Goal: Book appointment/travel/reservation

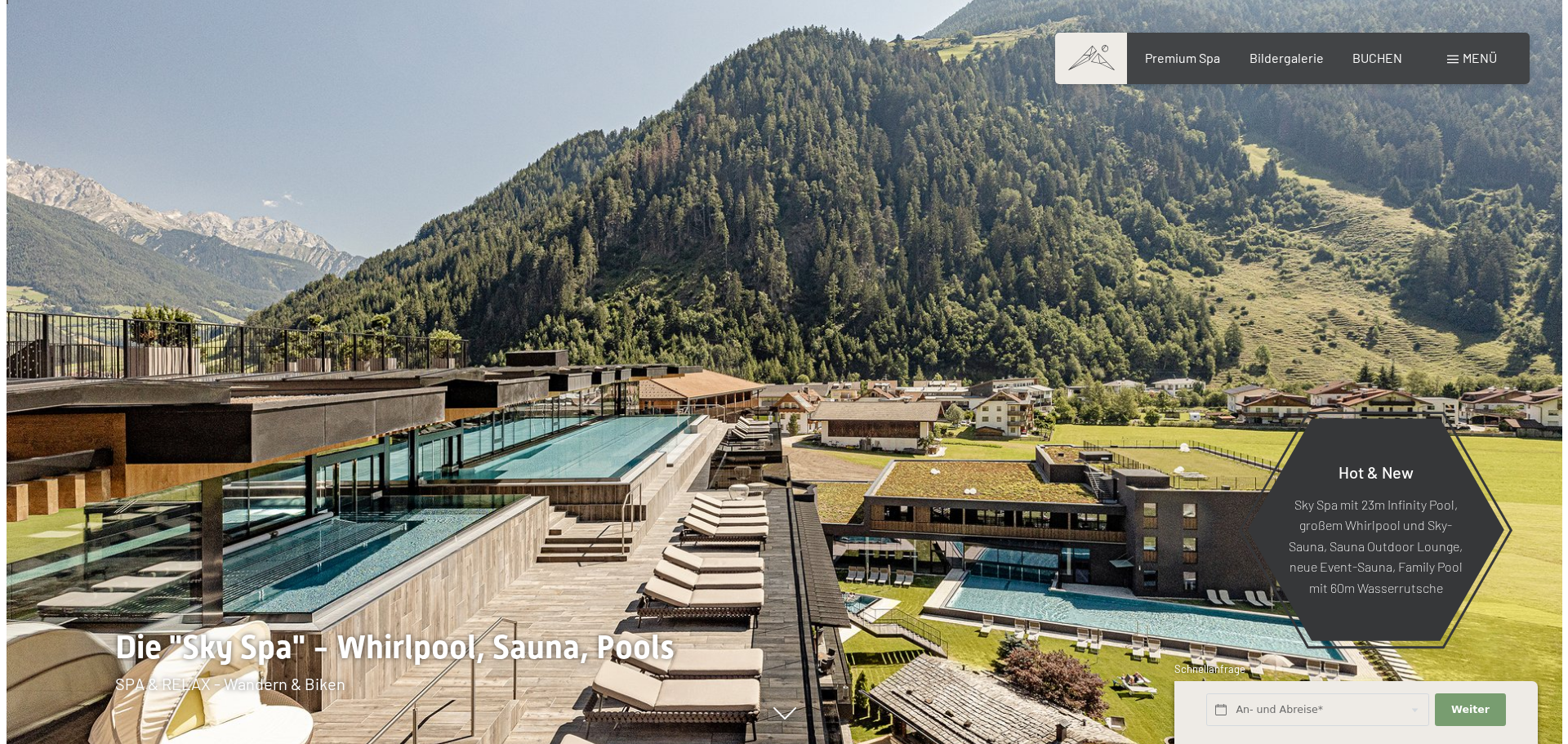
scroll to position [327, 0]
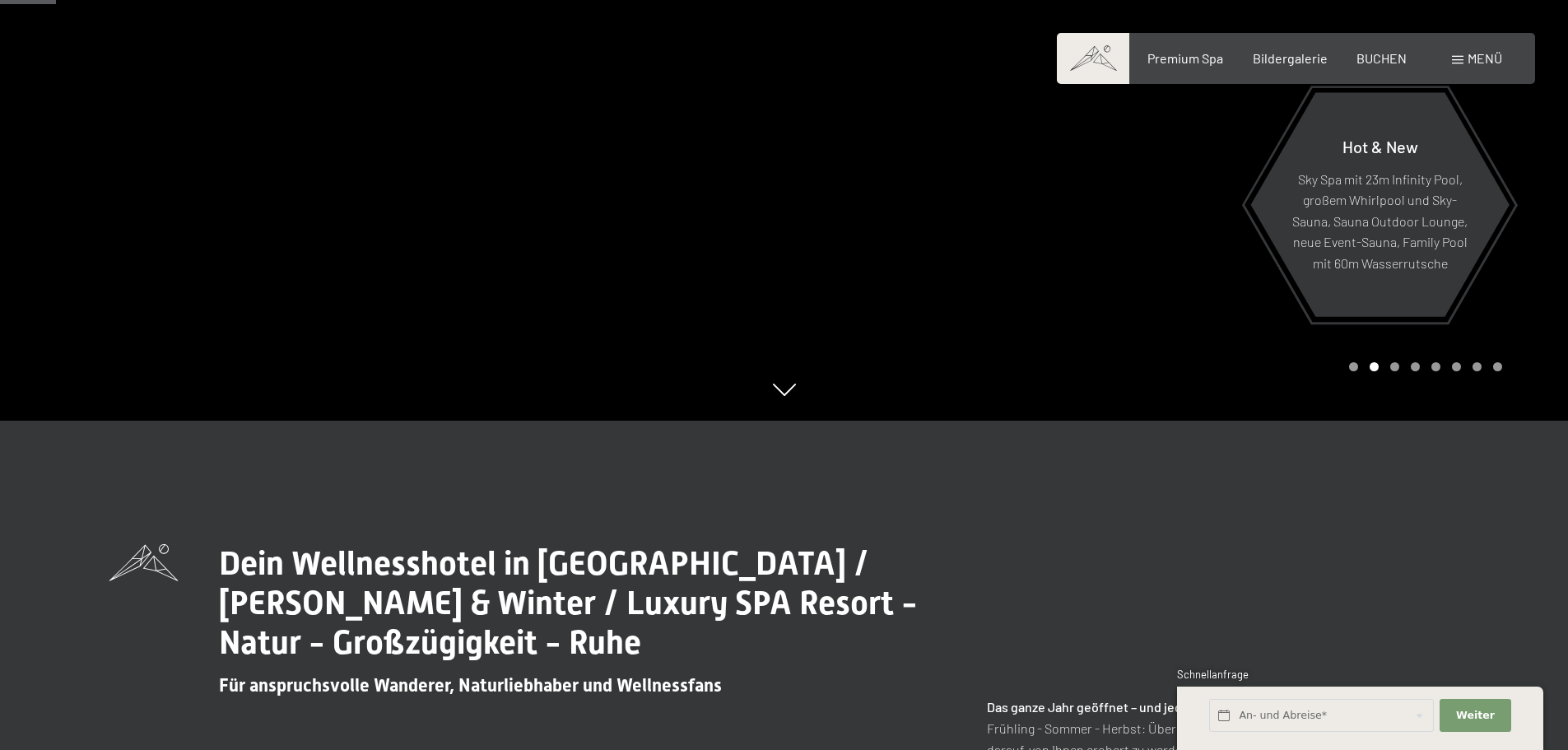
click at [1463, 54] on div "Menü" at bounding box center [1477, 58] width 50 height 18
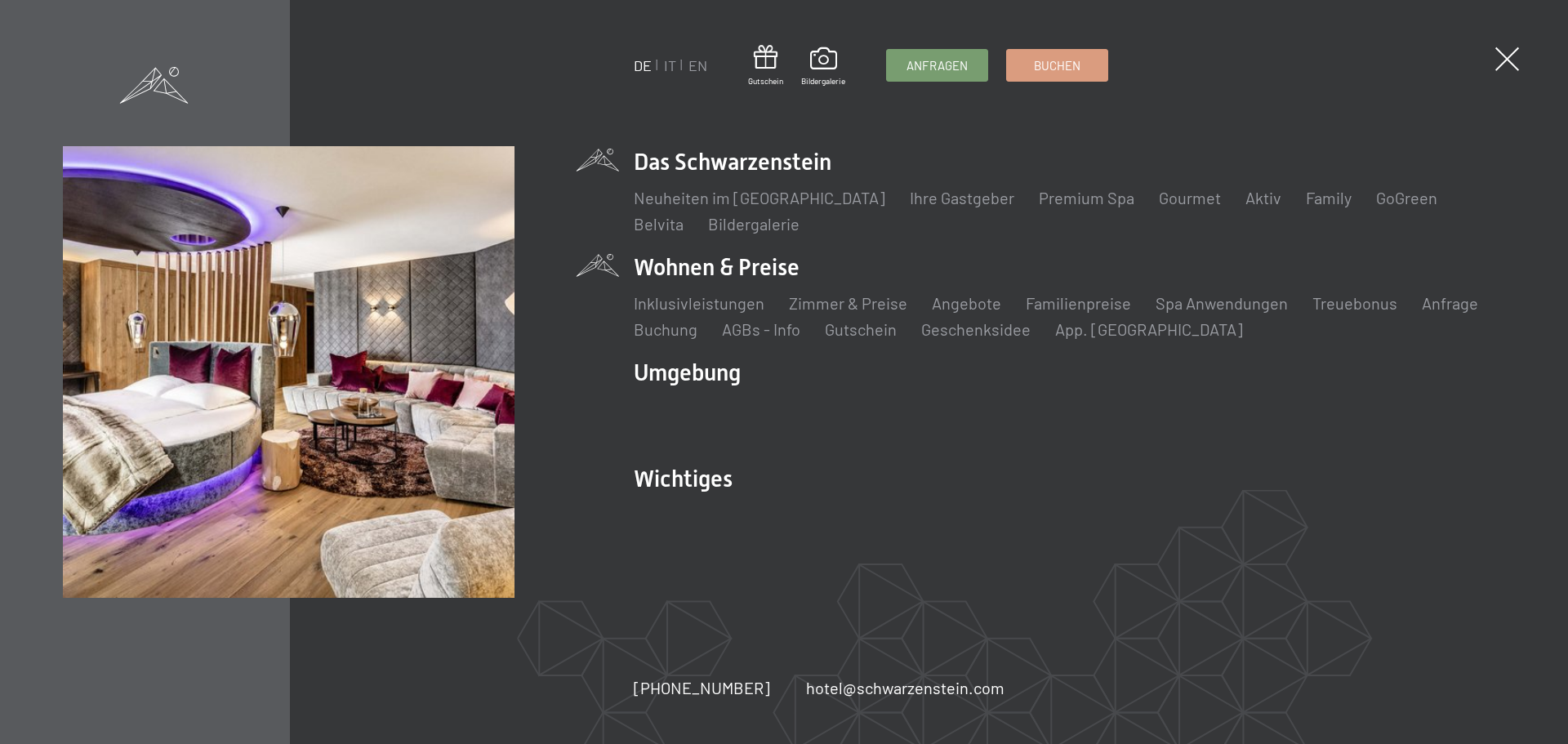
click at [743, 266] on li "Wohnen & Preise Inklusivleistungen Zimmer & Preise Liste Angebote Liste Familie…" at bounding box center [1069, 295] width 871 height 89
click at [863, 300] on link "Zimmer & Preise" at bounding box center [849, 303] width 119 height 19
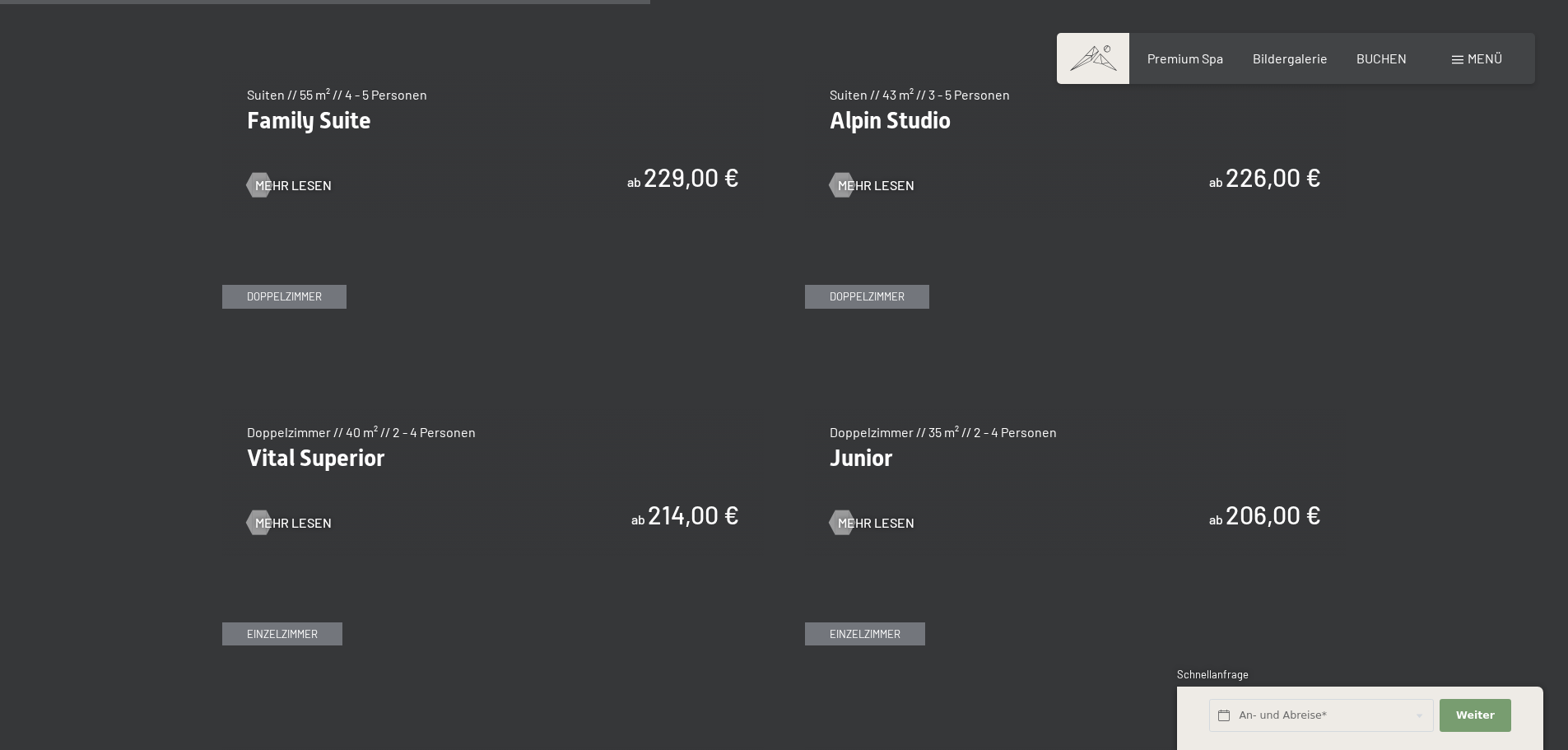
scroll to position [2224, 0]
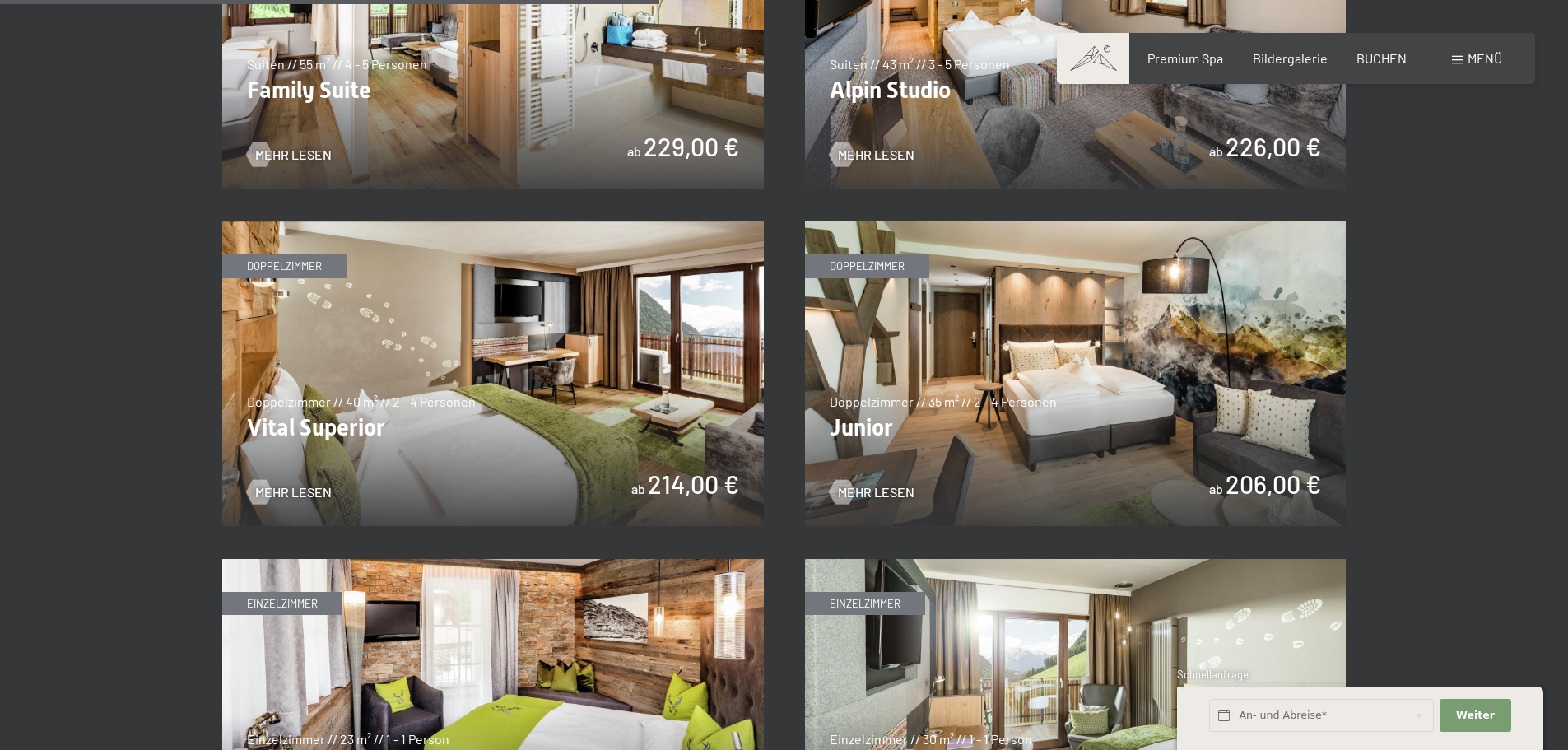
click at [1079, 407] on img at bounding box center [1076, 374] width 542 height 304
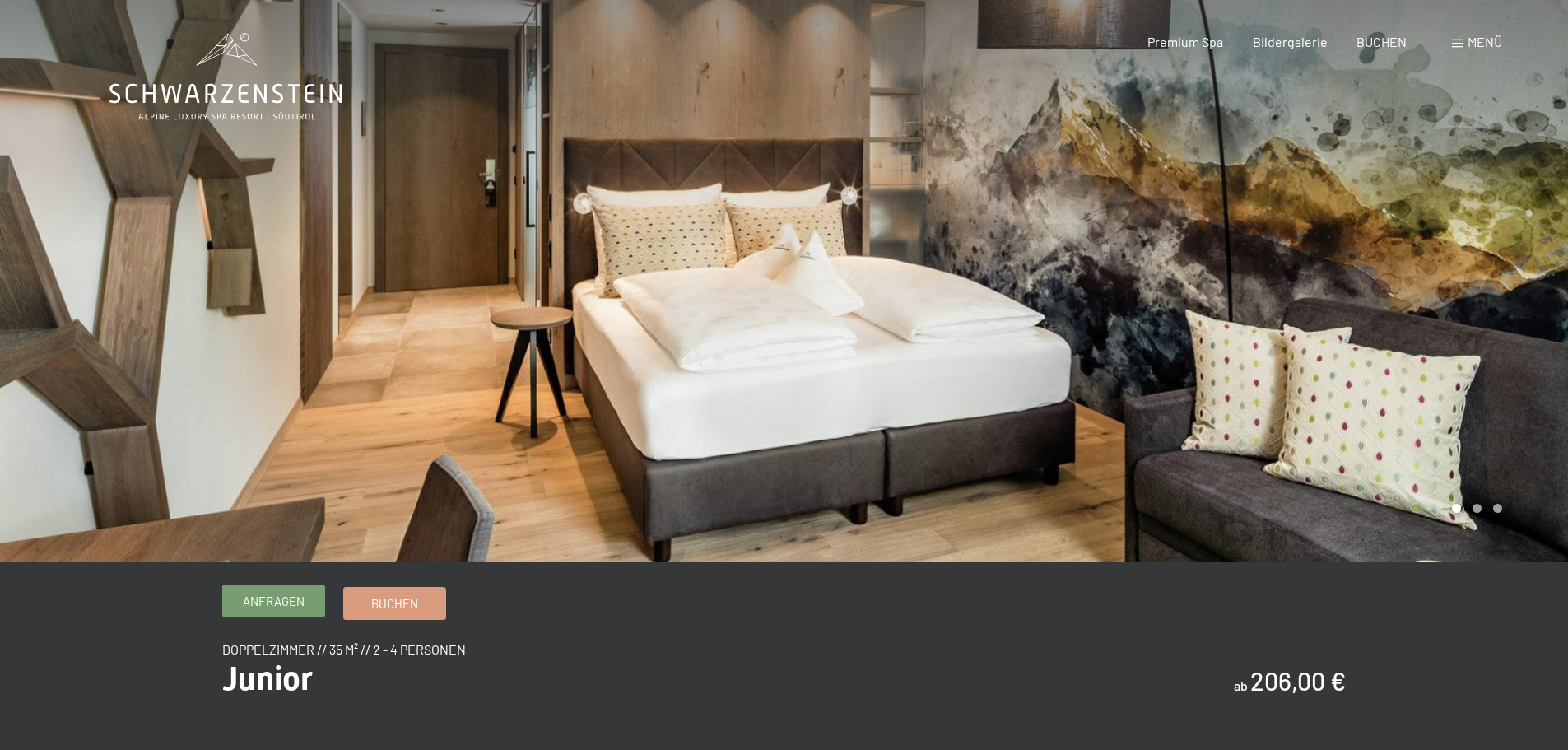
click at [259, 597] on span "Anfragen" at bounding box center [274, 602] width 62 height 18
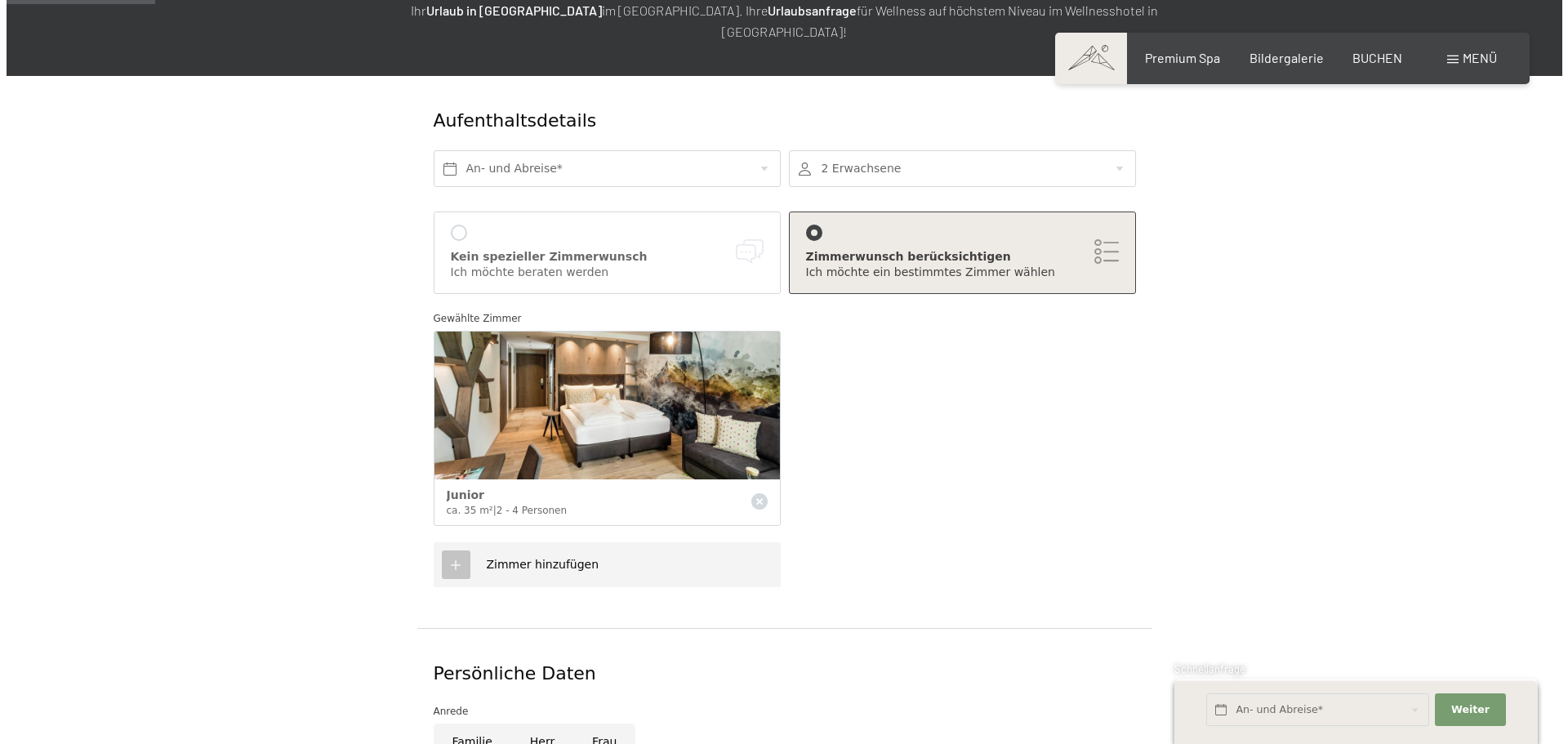
scroll to position [327, 0]
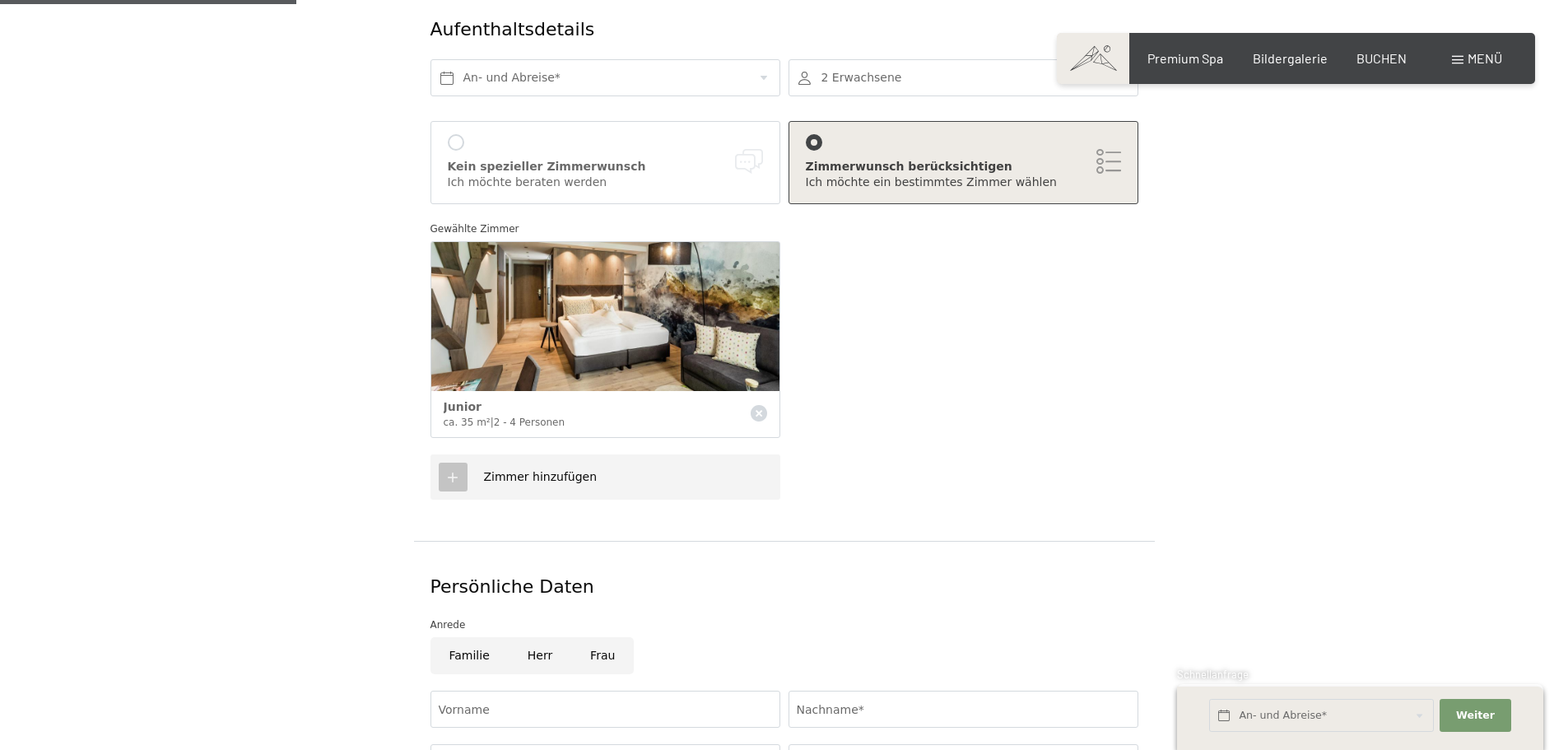
click at [453, 470] on icon at bounding box center [452, 477] width 15 height 15
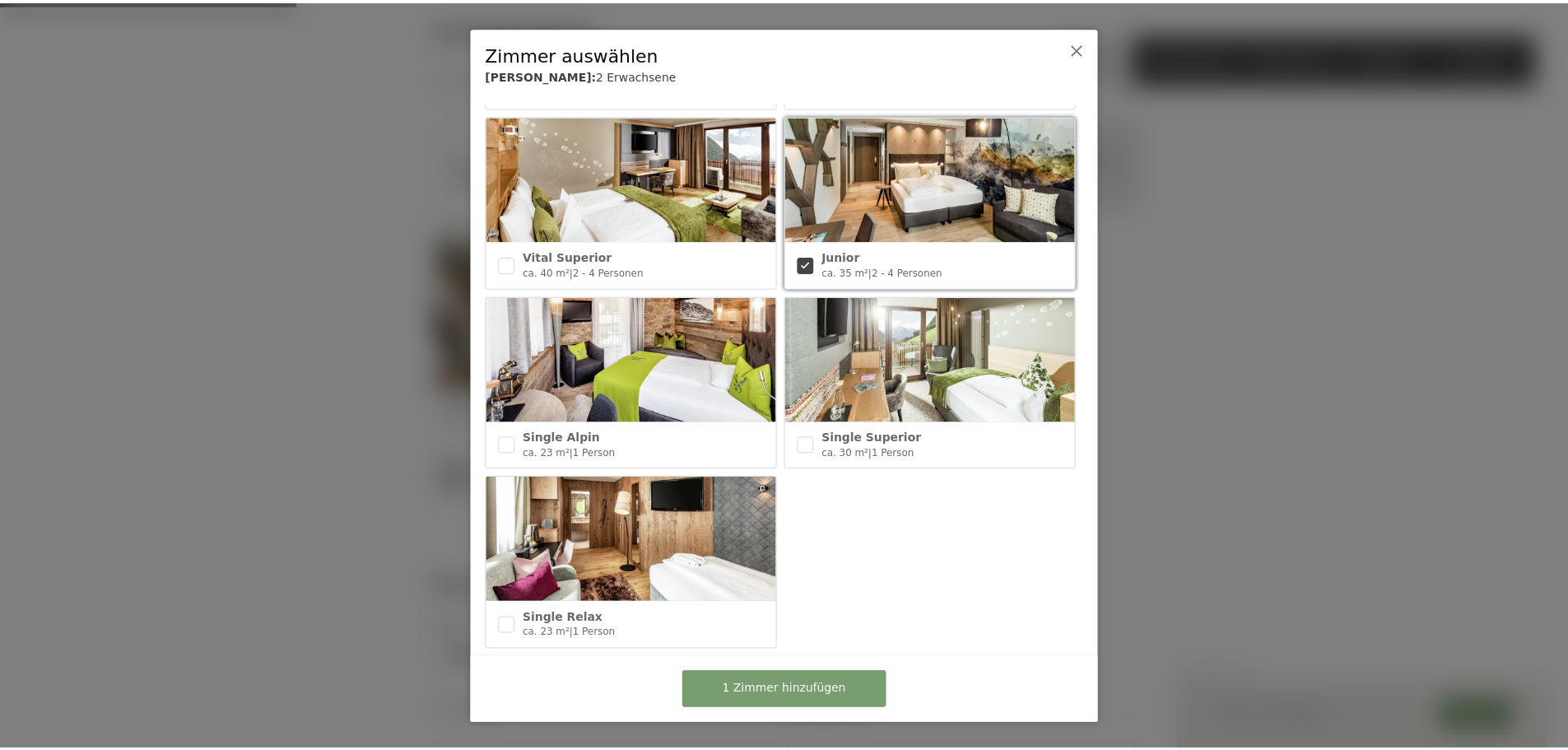
scroll to position [743, 0]
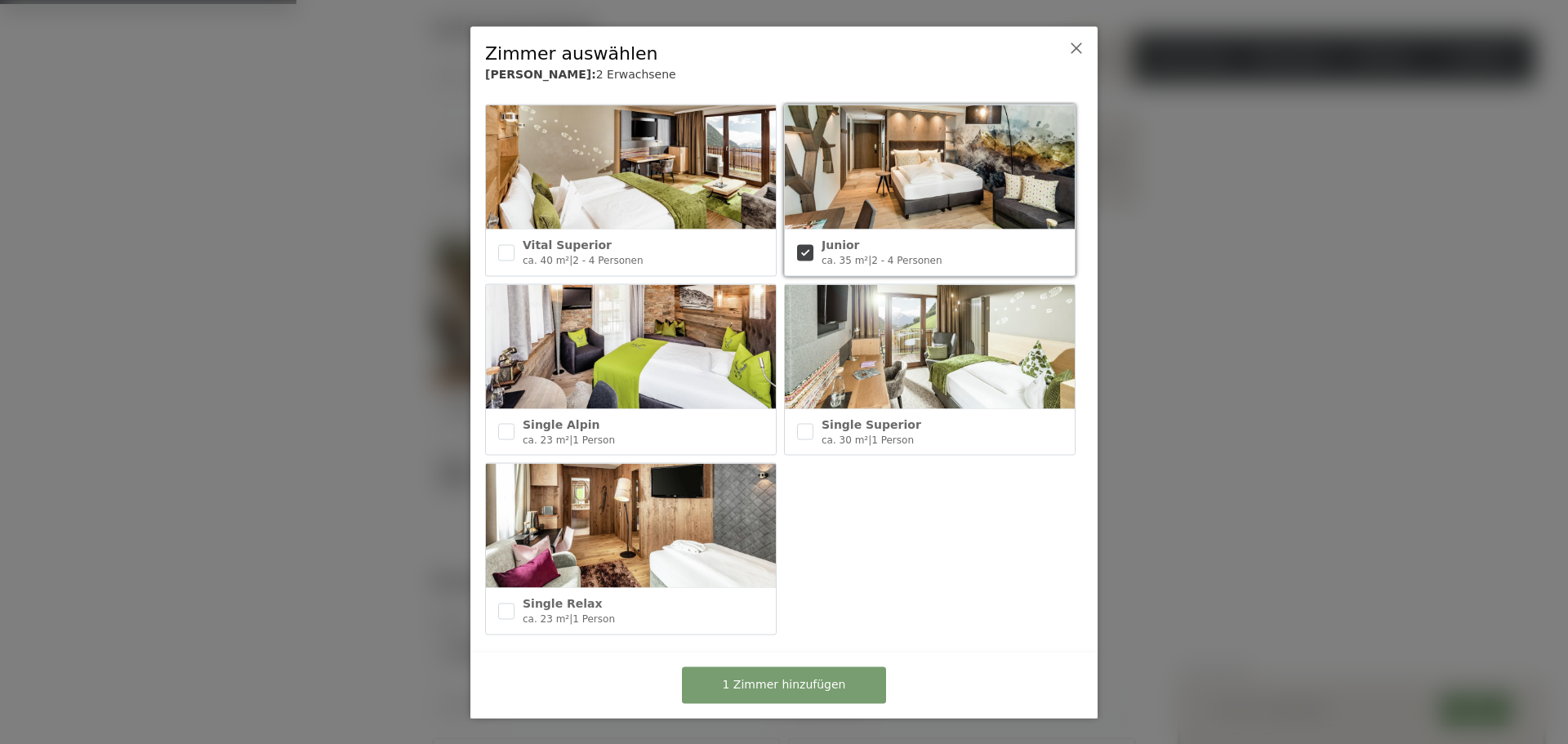
click at [1085, 38] on div at bounding box center [1062, 63] width 51 height 61
click at [1074, 47] on icon at bounding box center [1076, 47] width 13 height 13
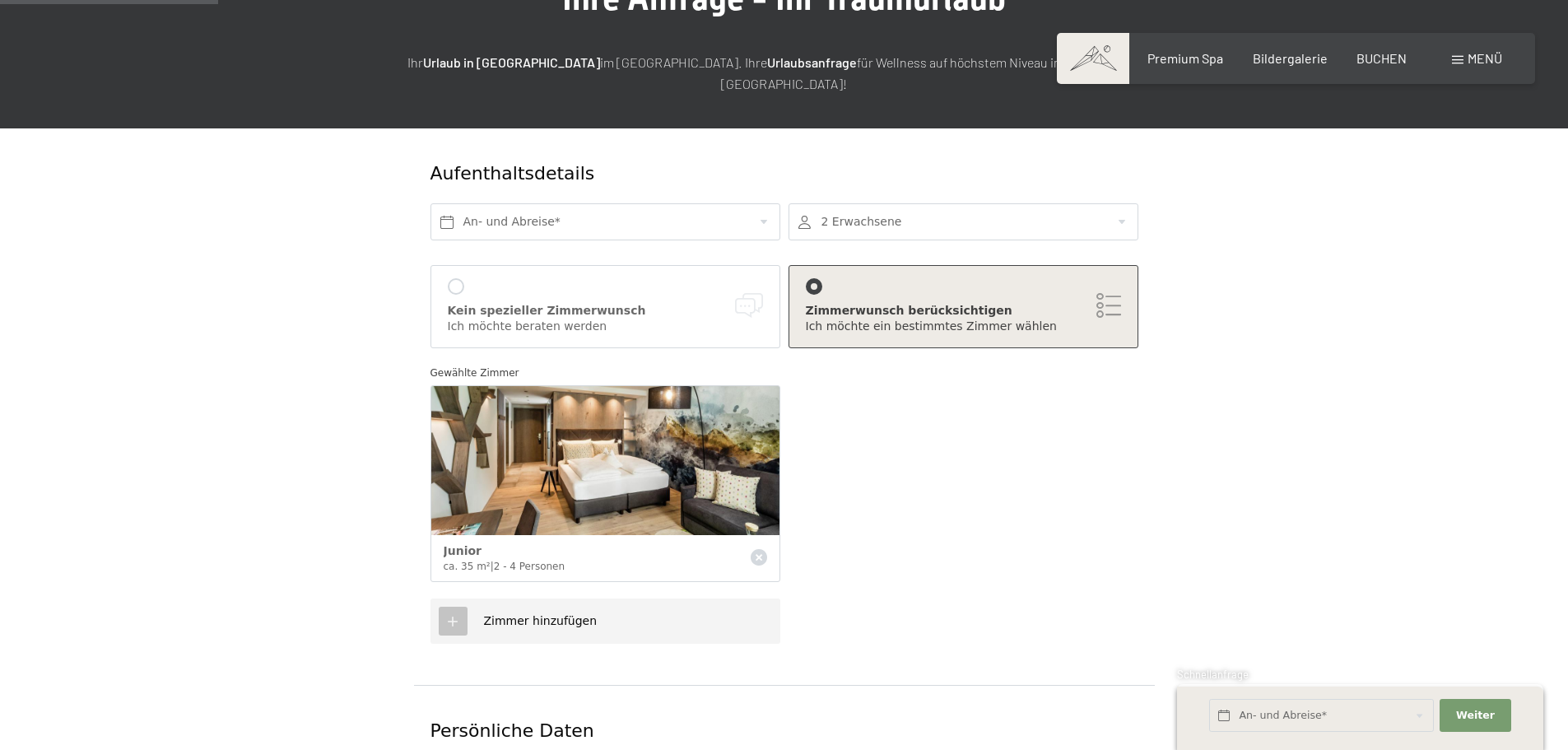
scroll to position [165, 0]
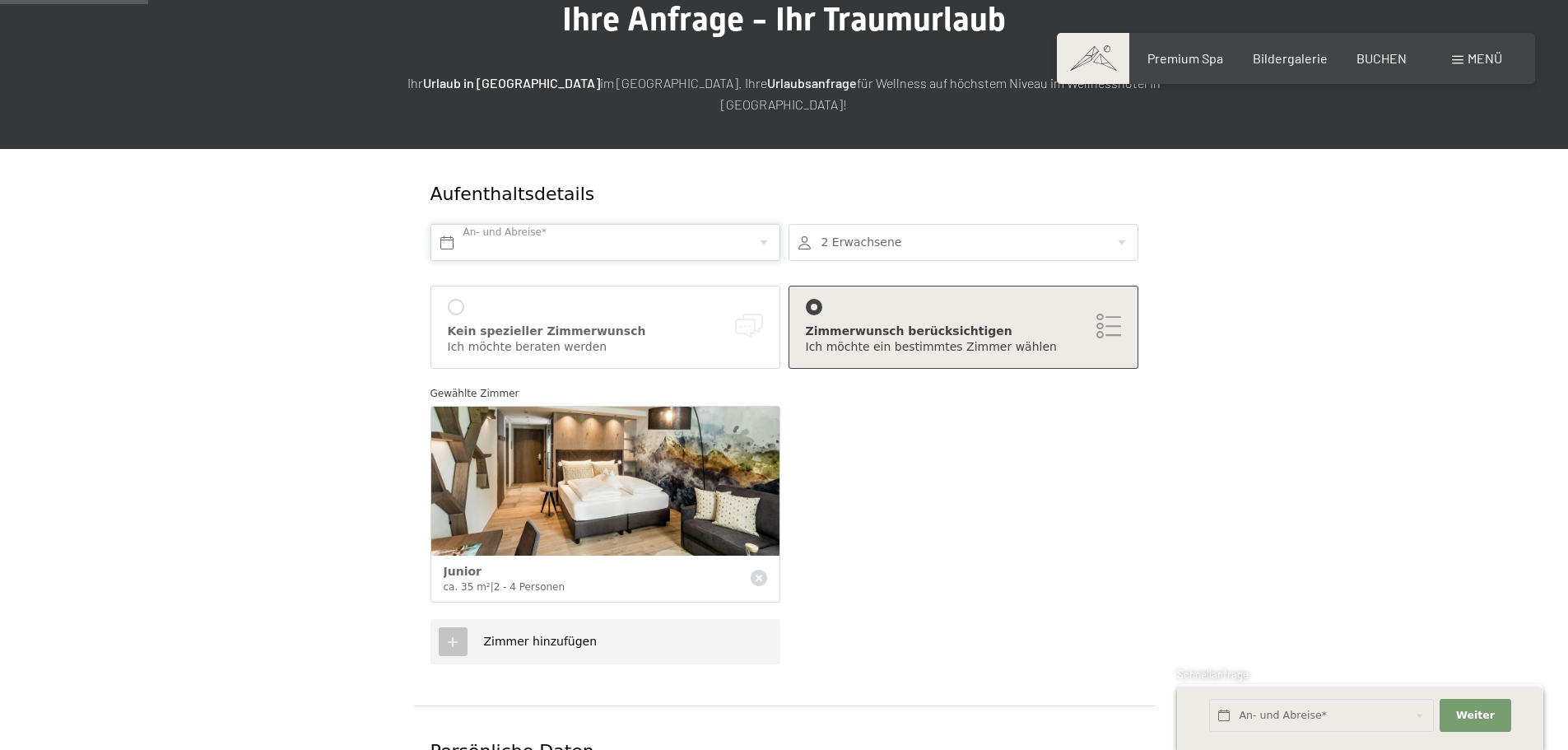
click at [563, 224] on input "text" at bounding box center [605, 242] width 350 height 37
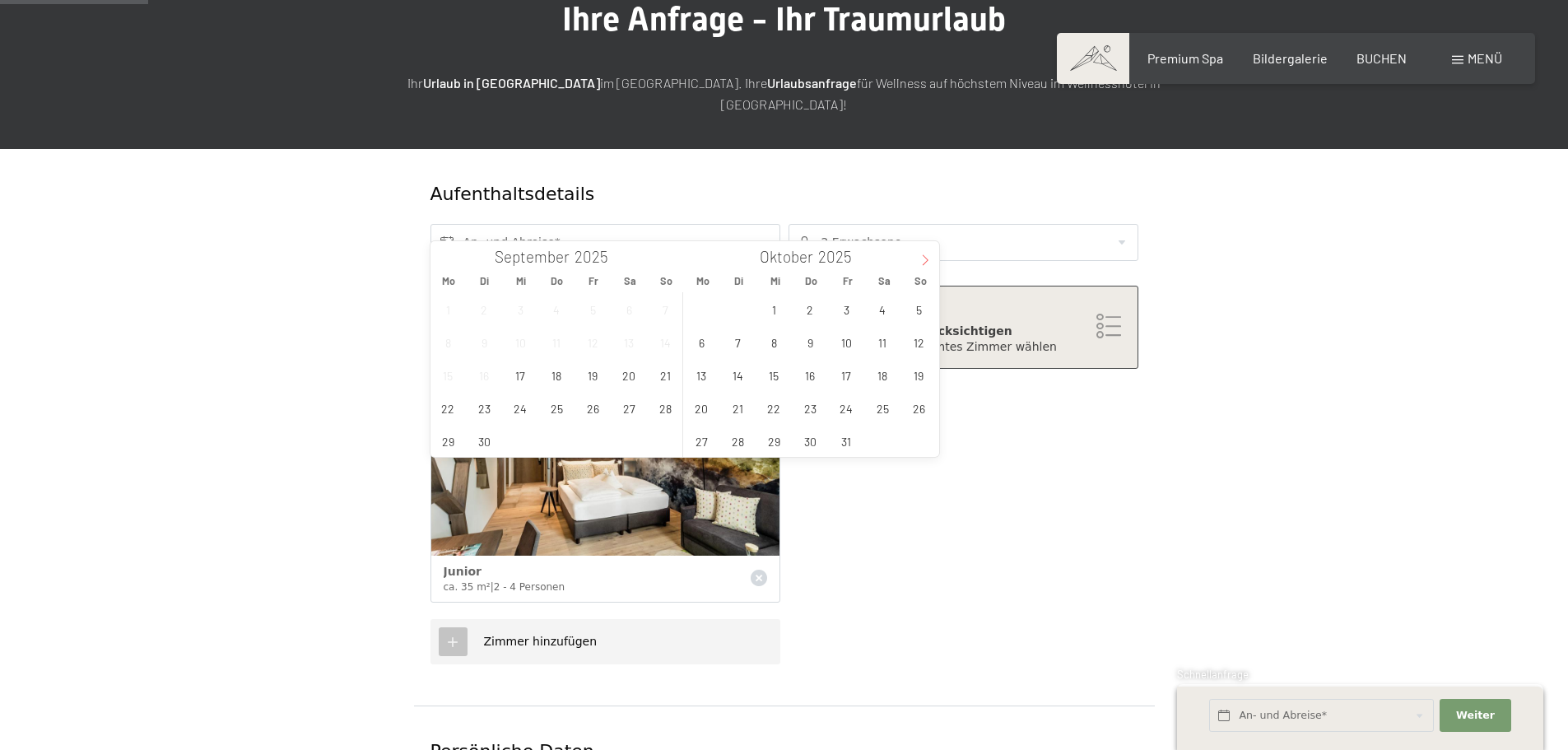
click at [927, 257] on icon at bounding box center [925, 260] width 12 height 12
type input "2026"
click at [927, 257] on icon at bounding box center [925, 260] width 12 height 12
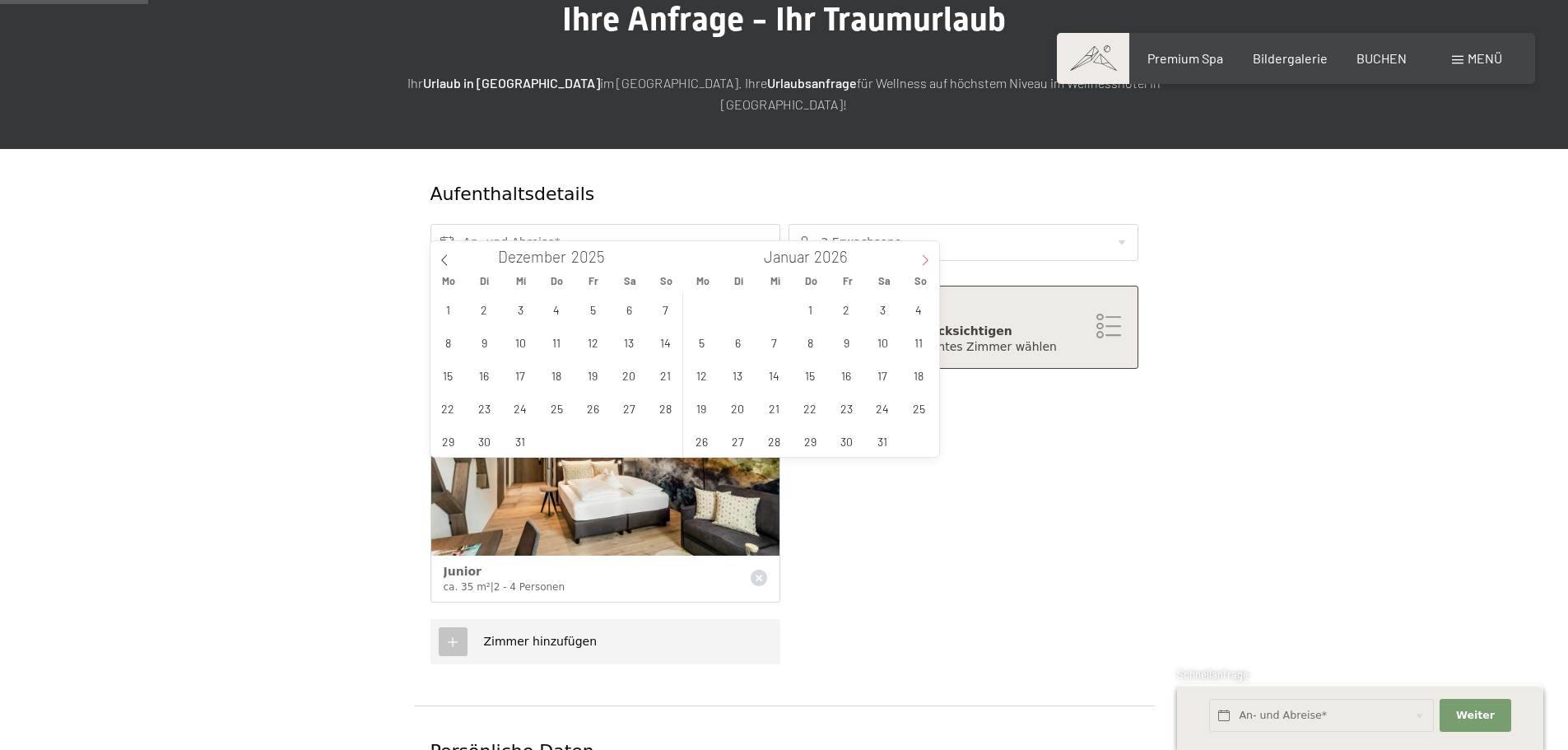
type input "2026"
click at [927, 257] on icon at bounding box center [925, 260] width 12 height 12
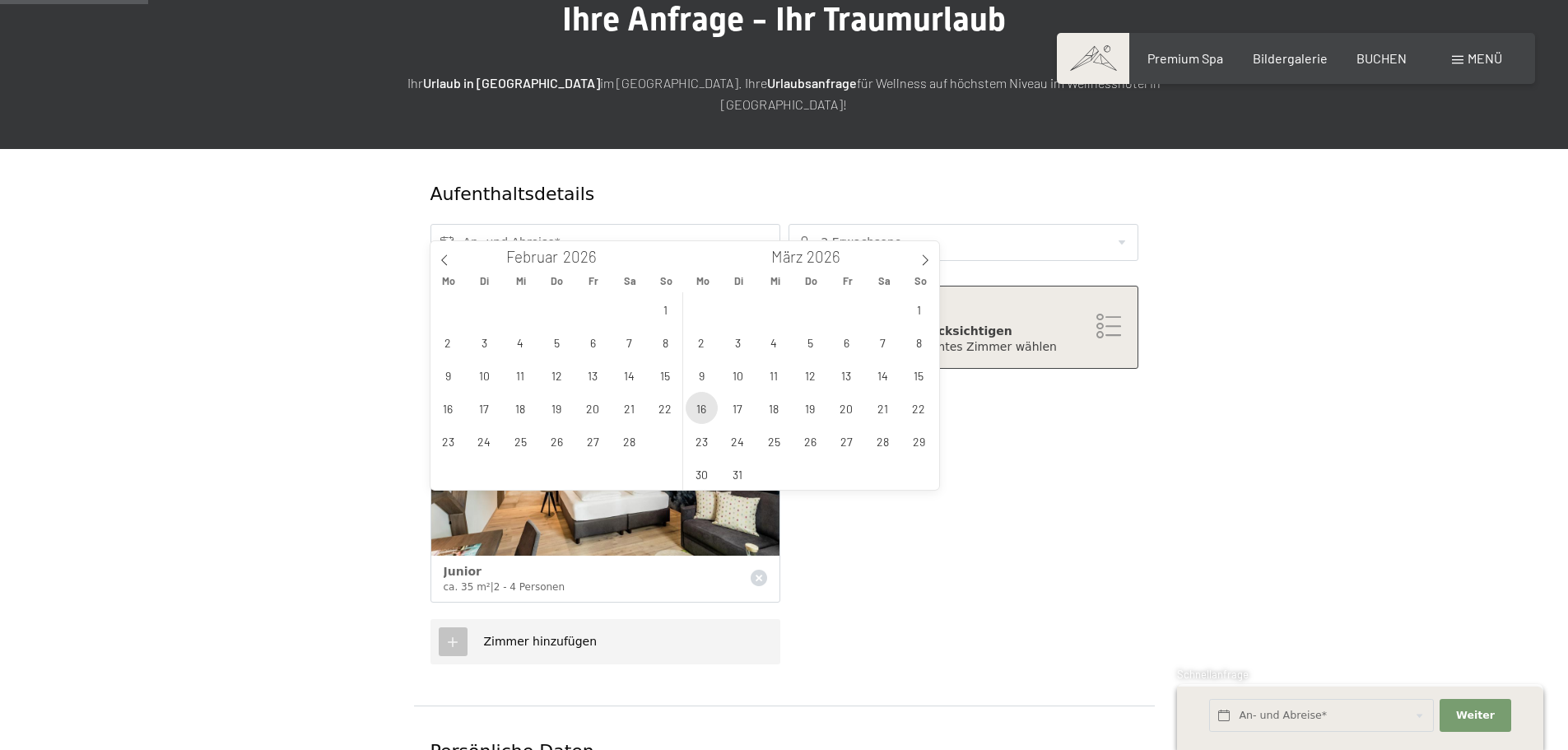
click at [700, 407] on span "16" at bounding box center [702, 407] width 32 height 32
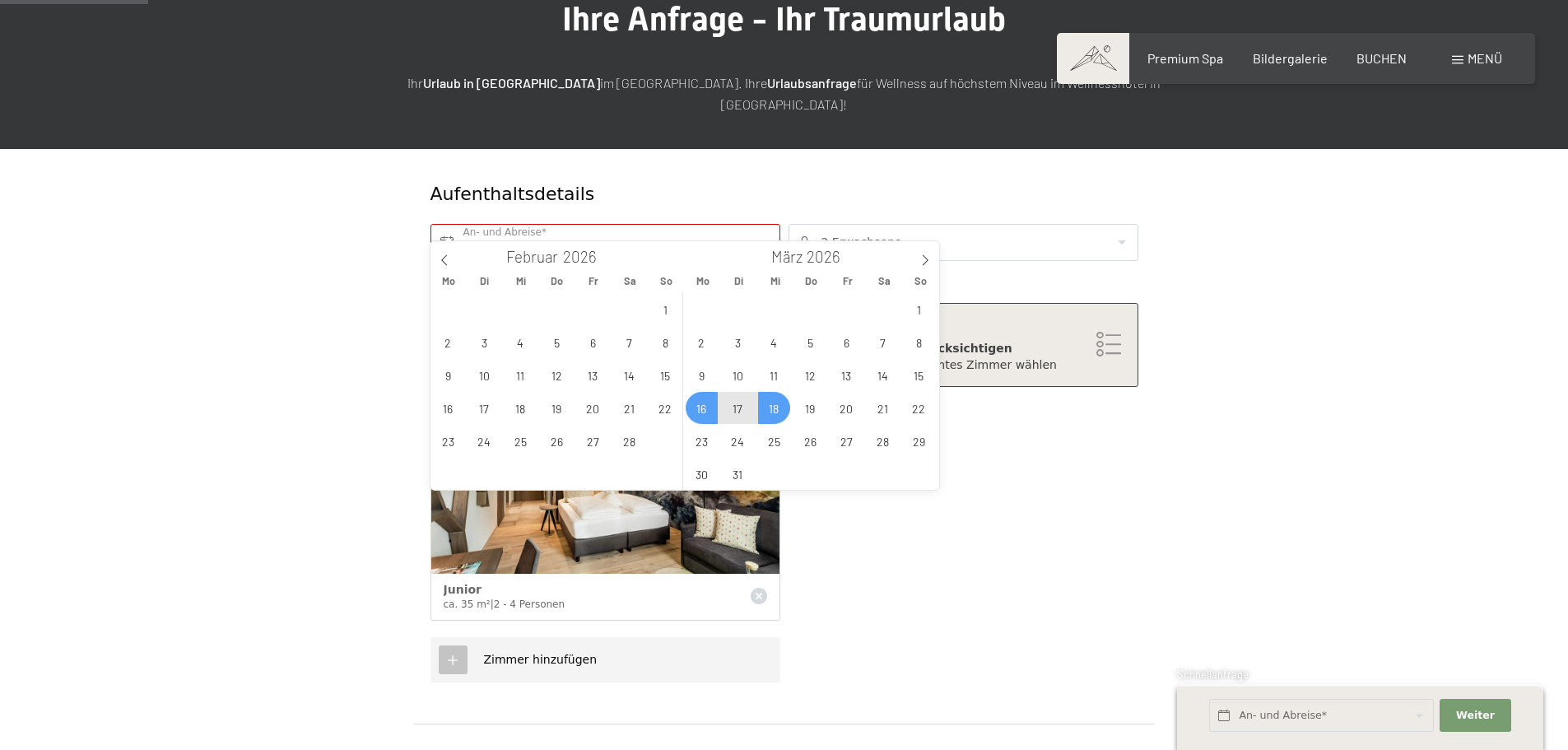
click at [776, 408] on span "18" at bounding box center [774, 407] width 32 height 32
type input "Mo. 16.03.2026 - Mi. 18.03.2026"
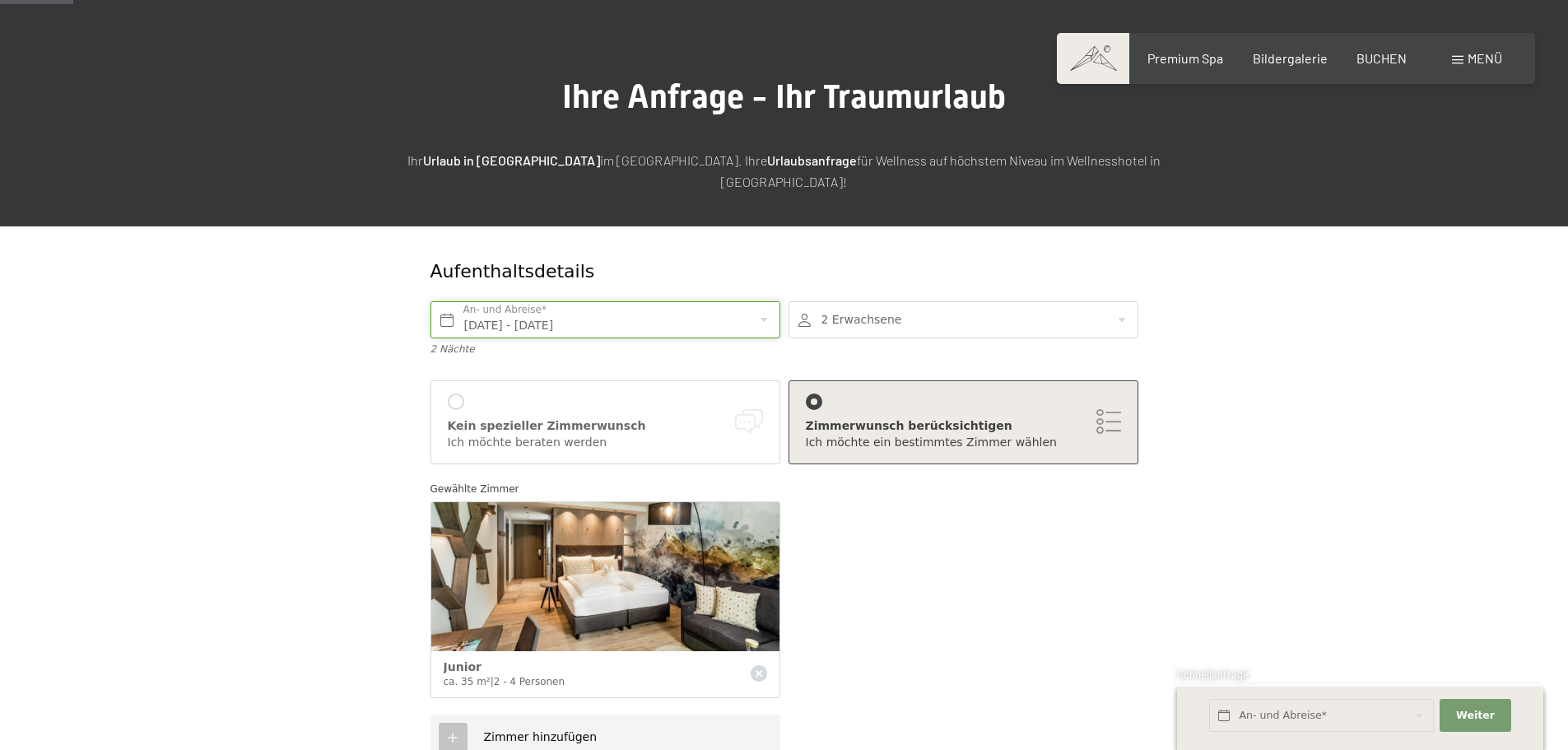
scroll to position [82, 0]
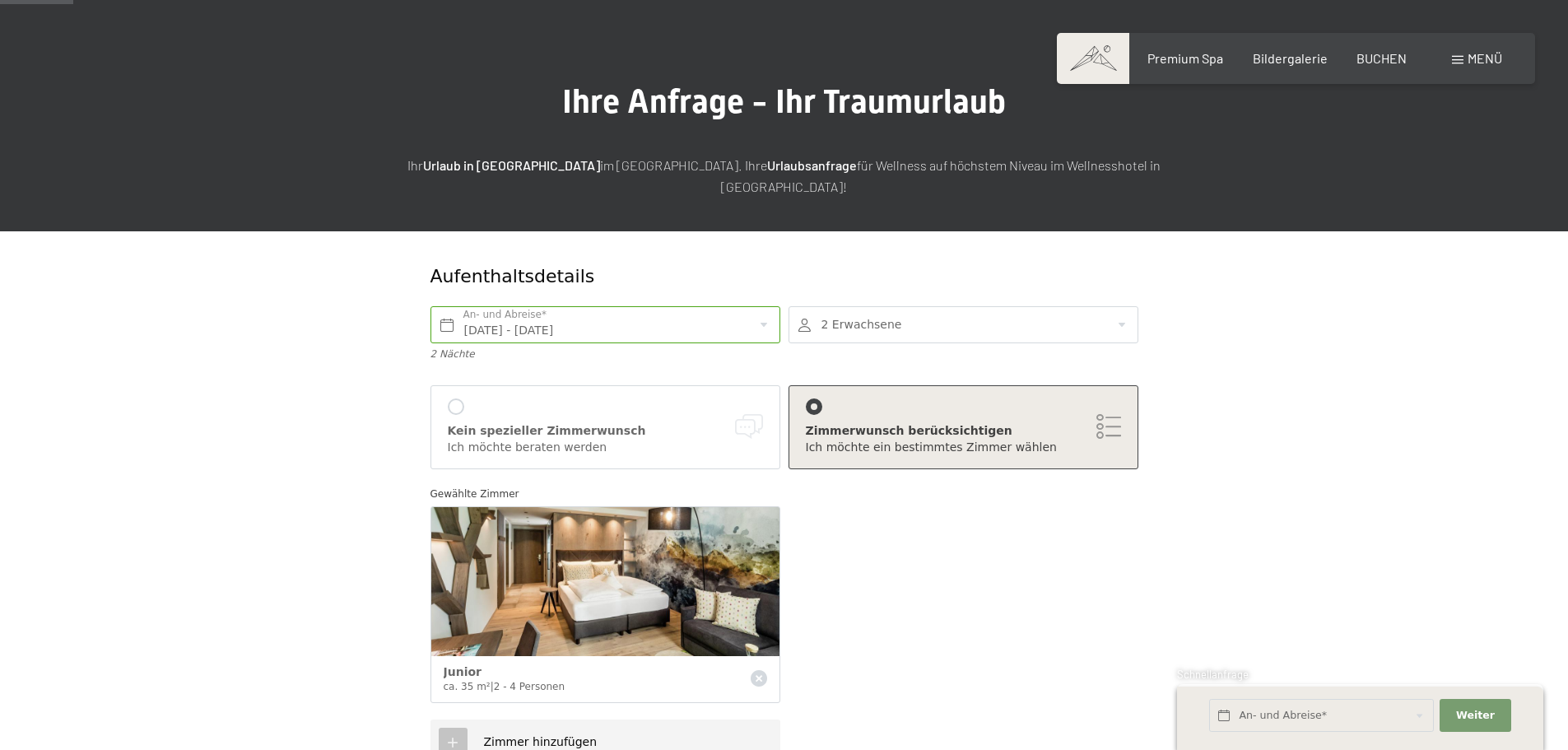
click at [1121, 307] on div at bounding box center [964, 325] width 350 height 37
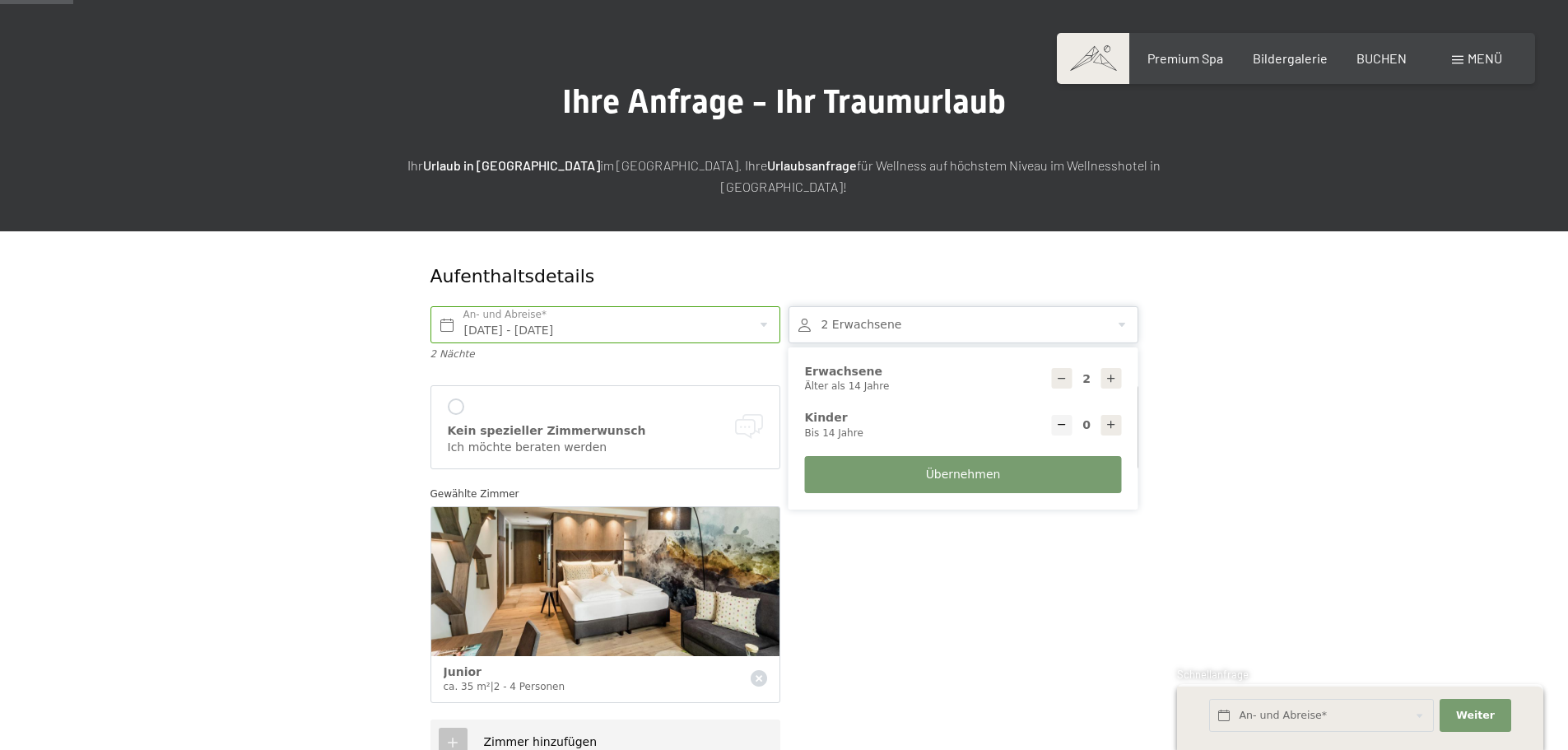
click at [1111, 373] on icon at bounding box center [1112, 379] width 12 height 12
type input "6"
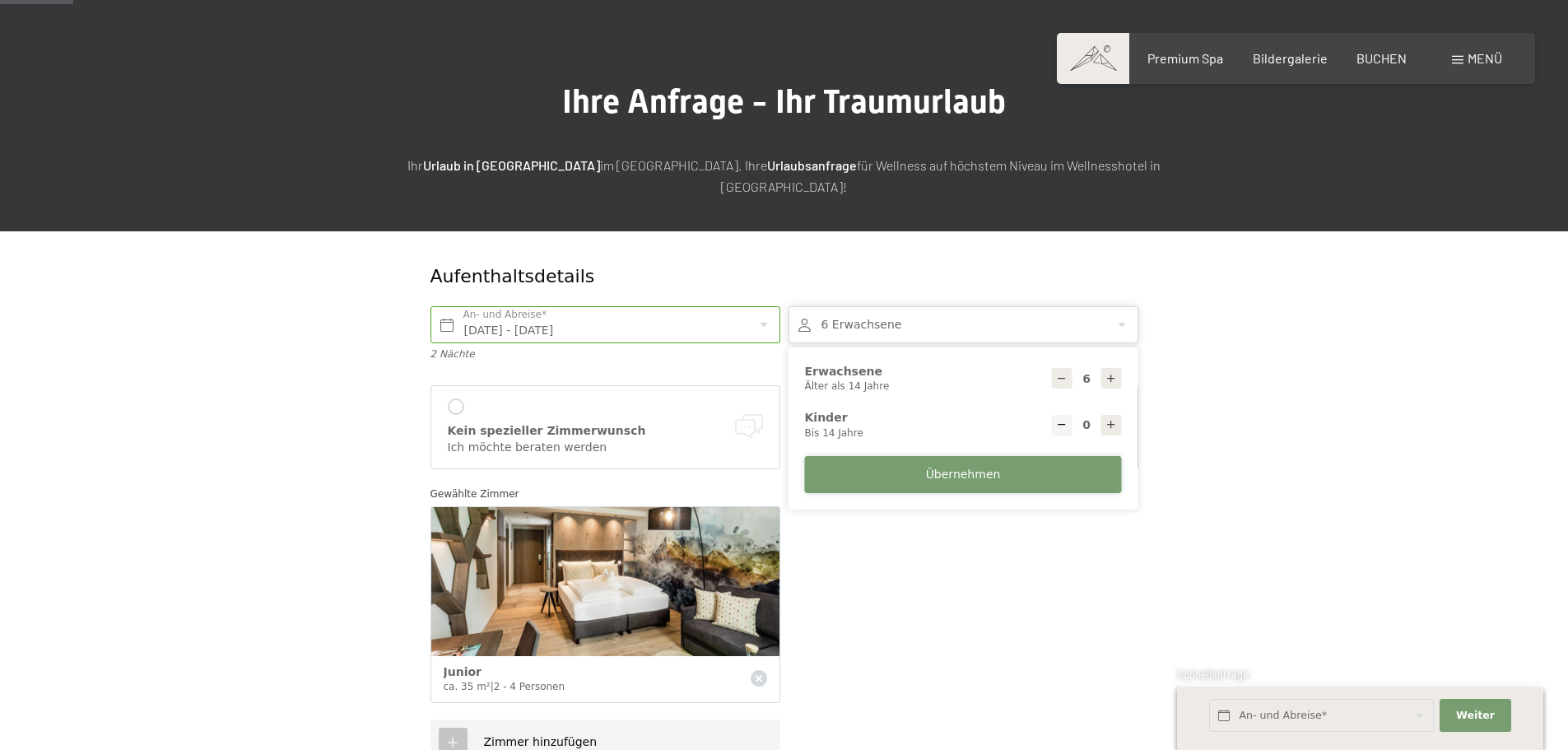
click at [974, 467] on span "Übernehmen" at bounding box center [964, 475] width 75 height 17
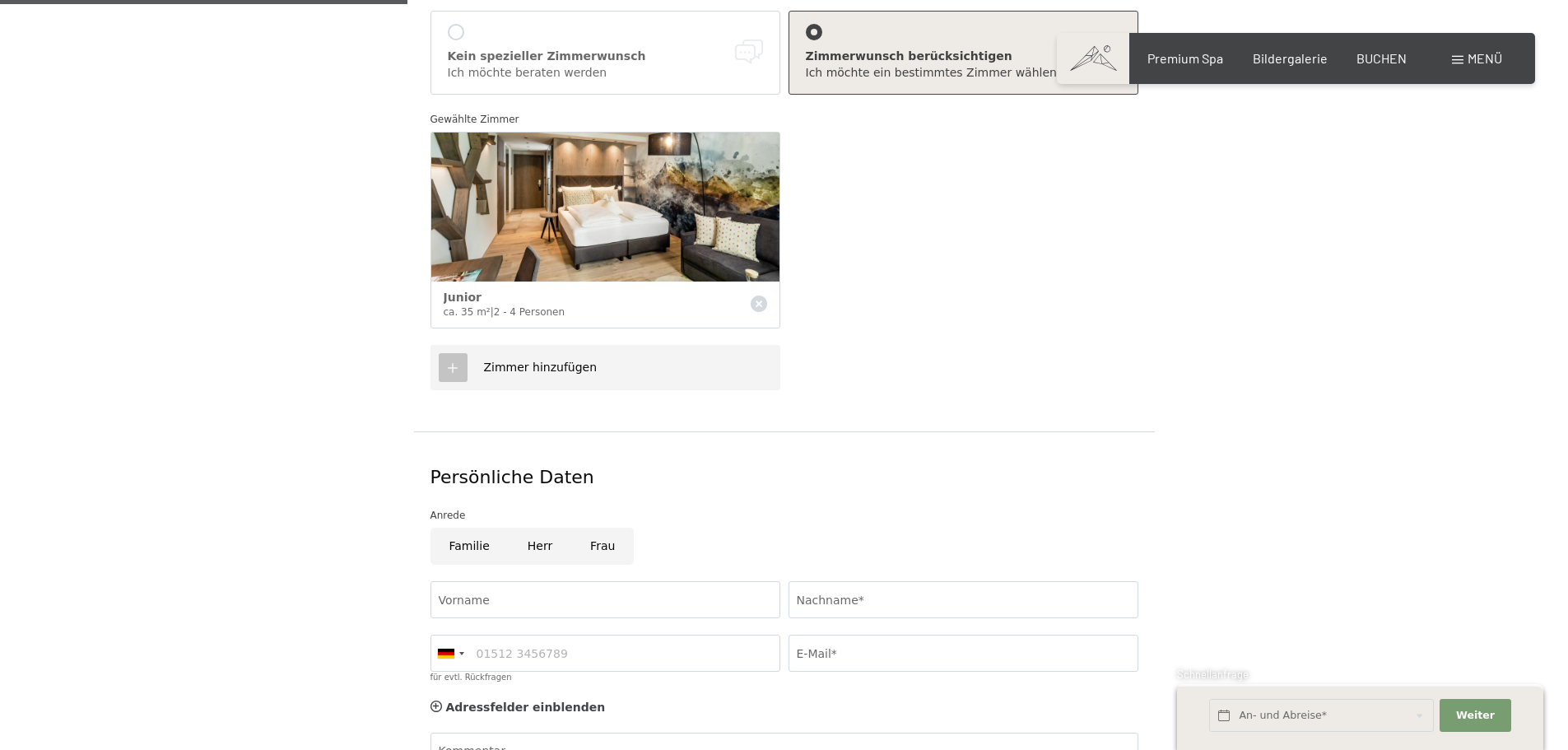
scroll to position [576, 0]
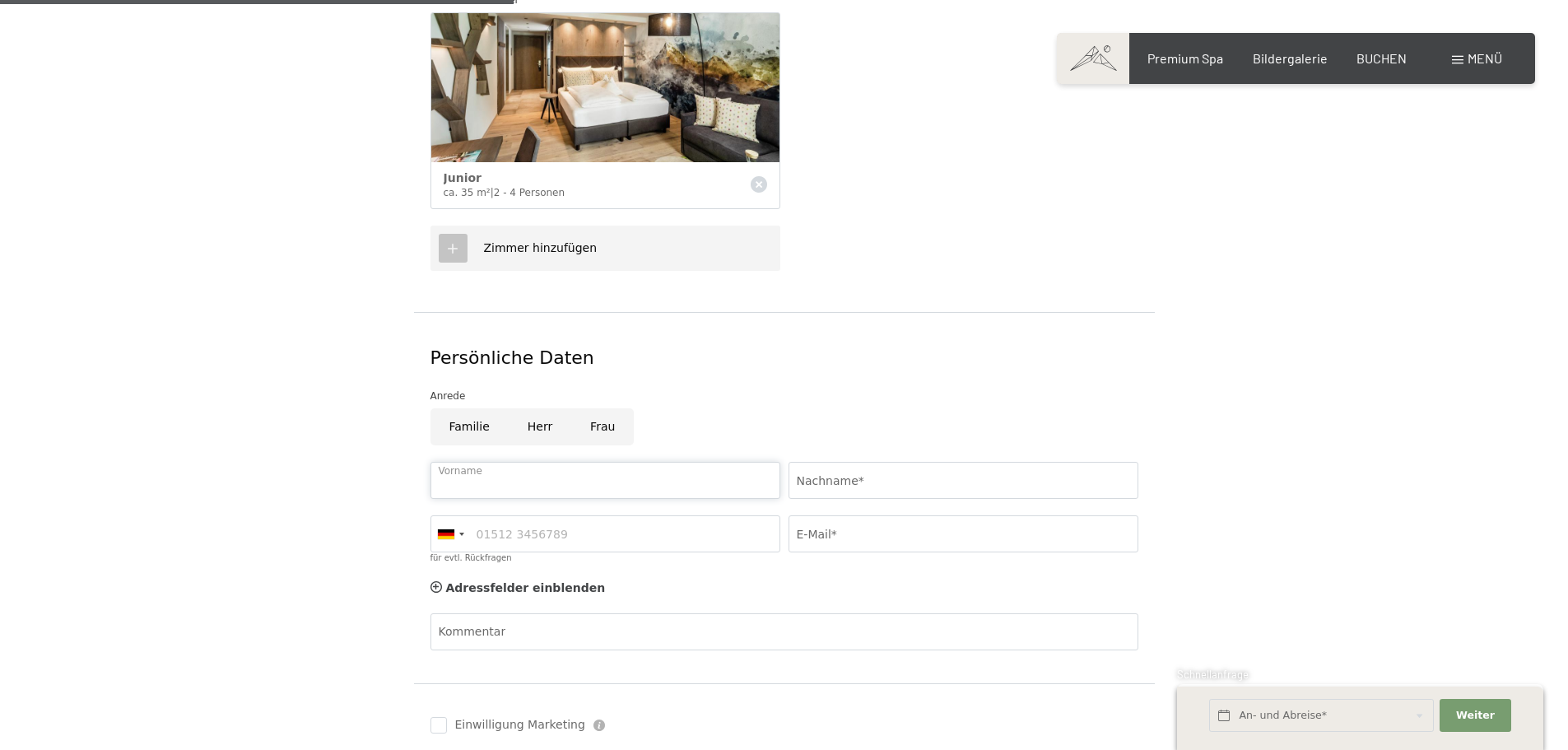
click at [518, 462] on input "Vorname" at bounding box center [605, 481] width 350 height 37
type input "Andreas"
type input "Kinshofer"
type input "andreas.kinshofer@merkurtz.media"
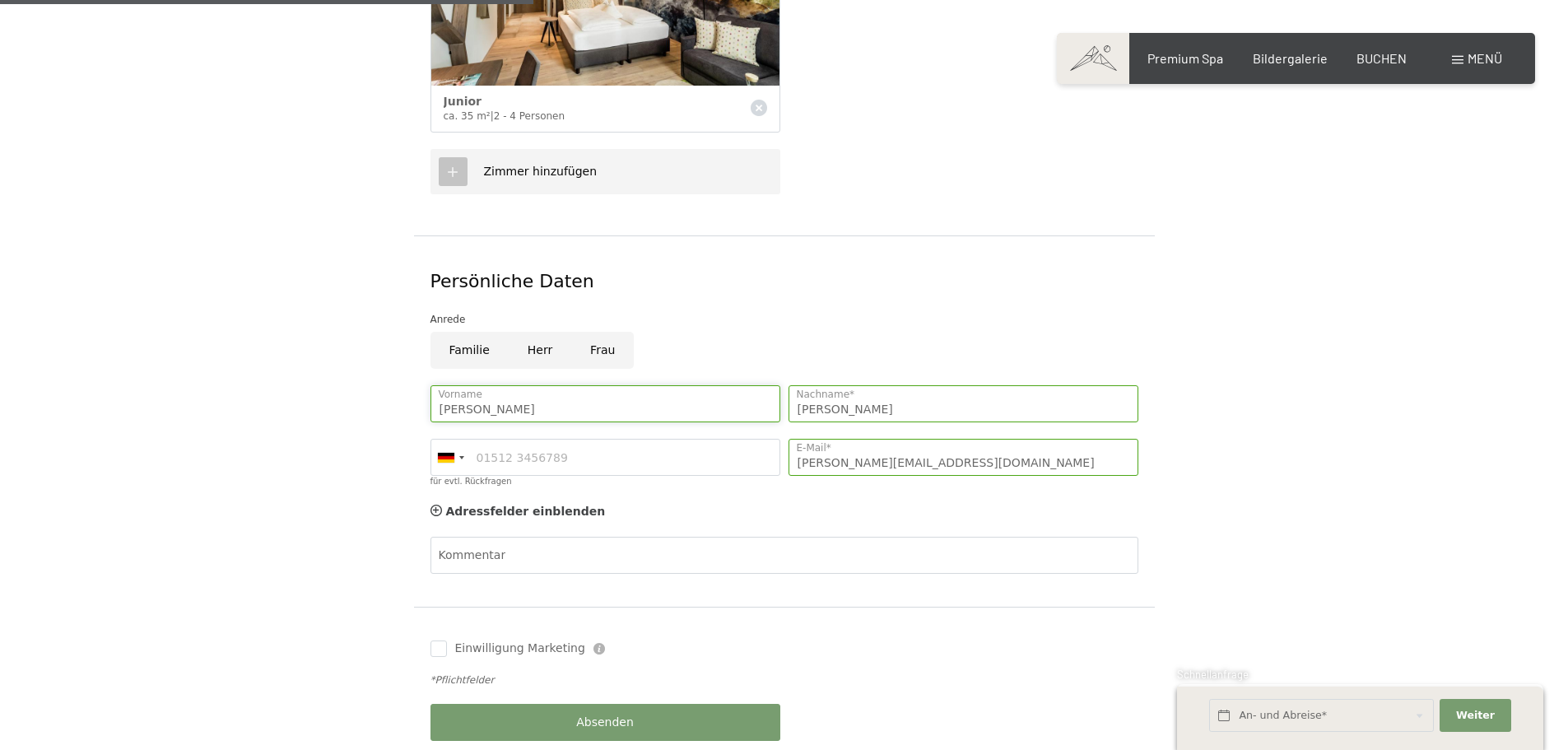
scroll to position [741, 0]
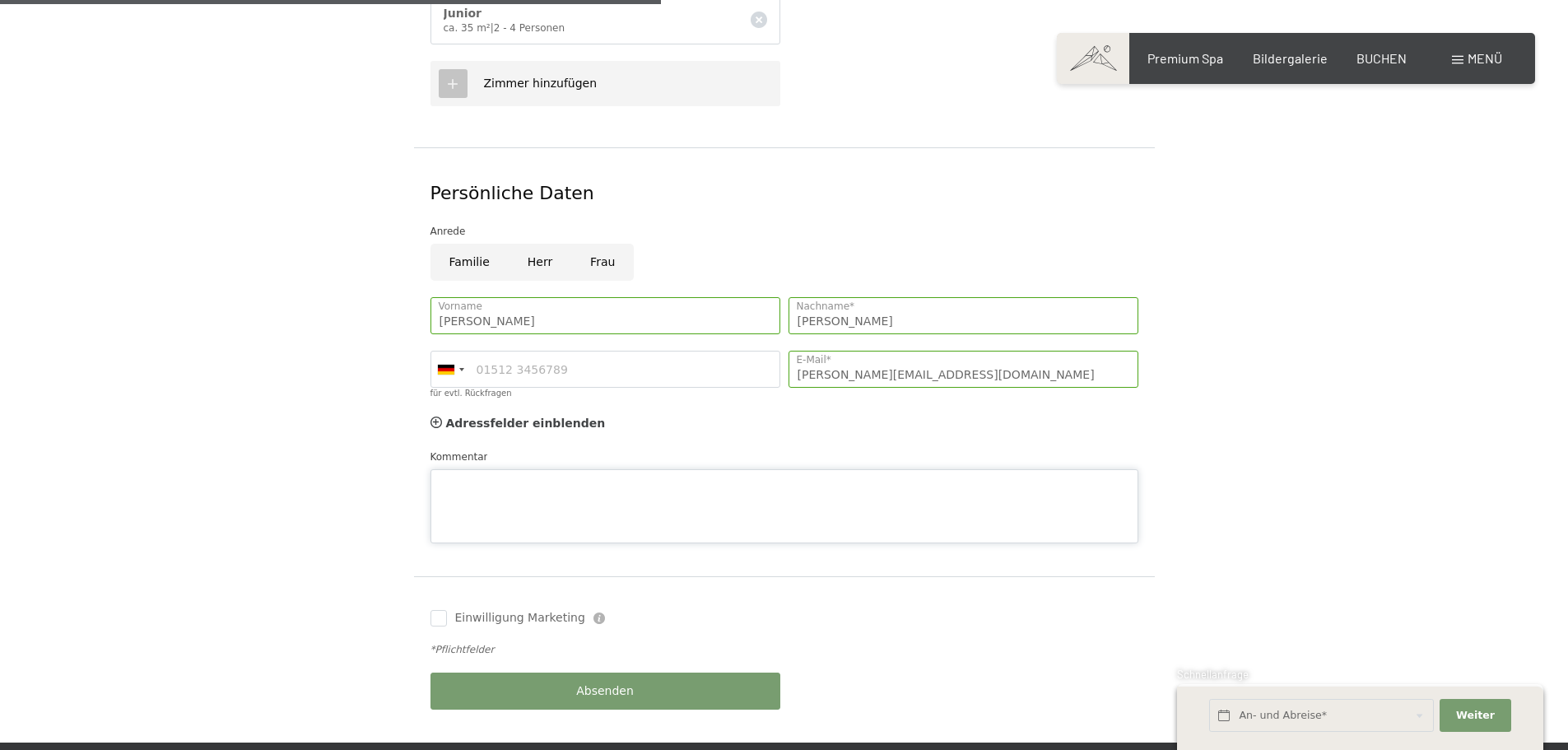
click at [458, 449] on div "Kommentar" at bounding box center [785, 496] width 708 height 94
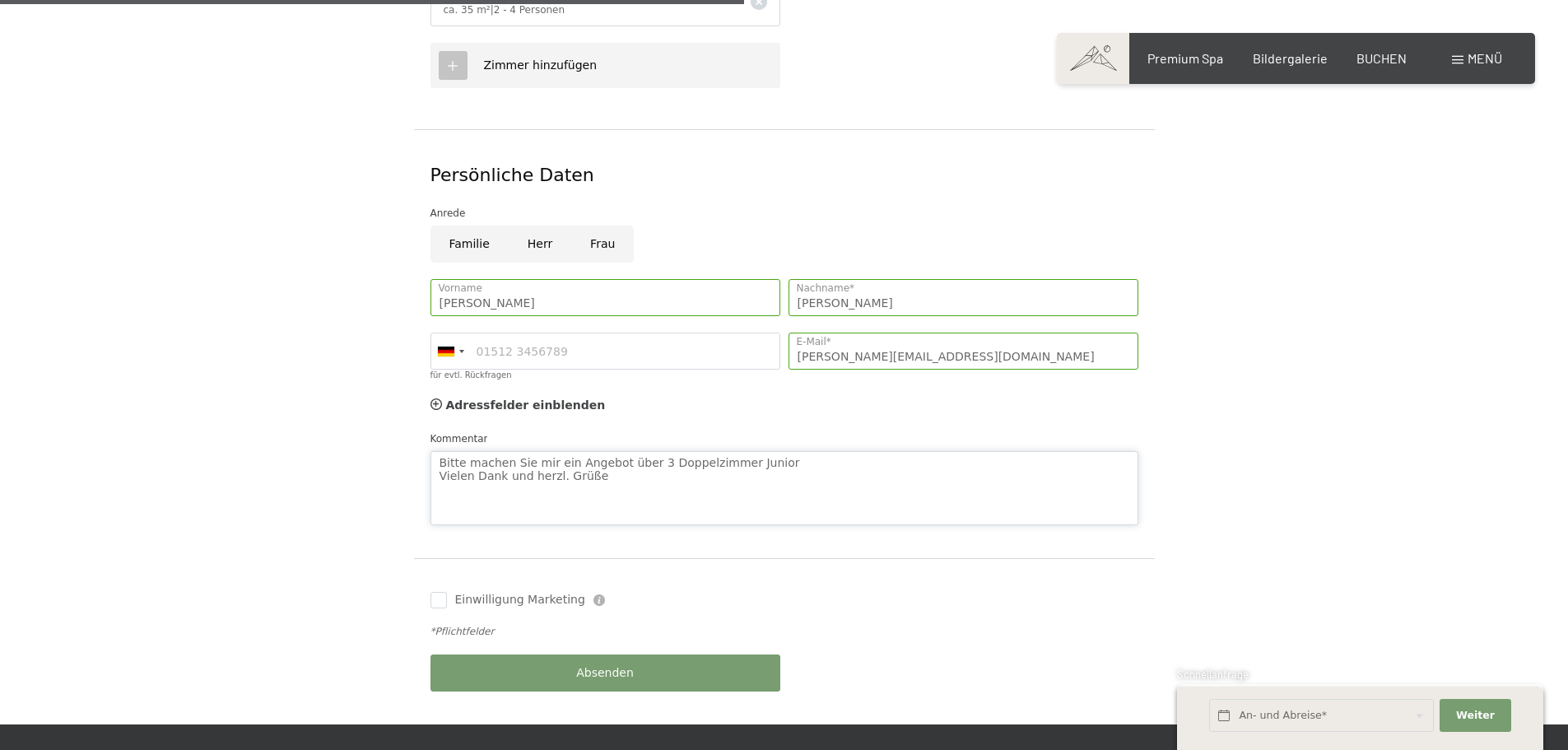
scroll to position [906, 0]
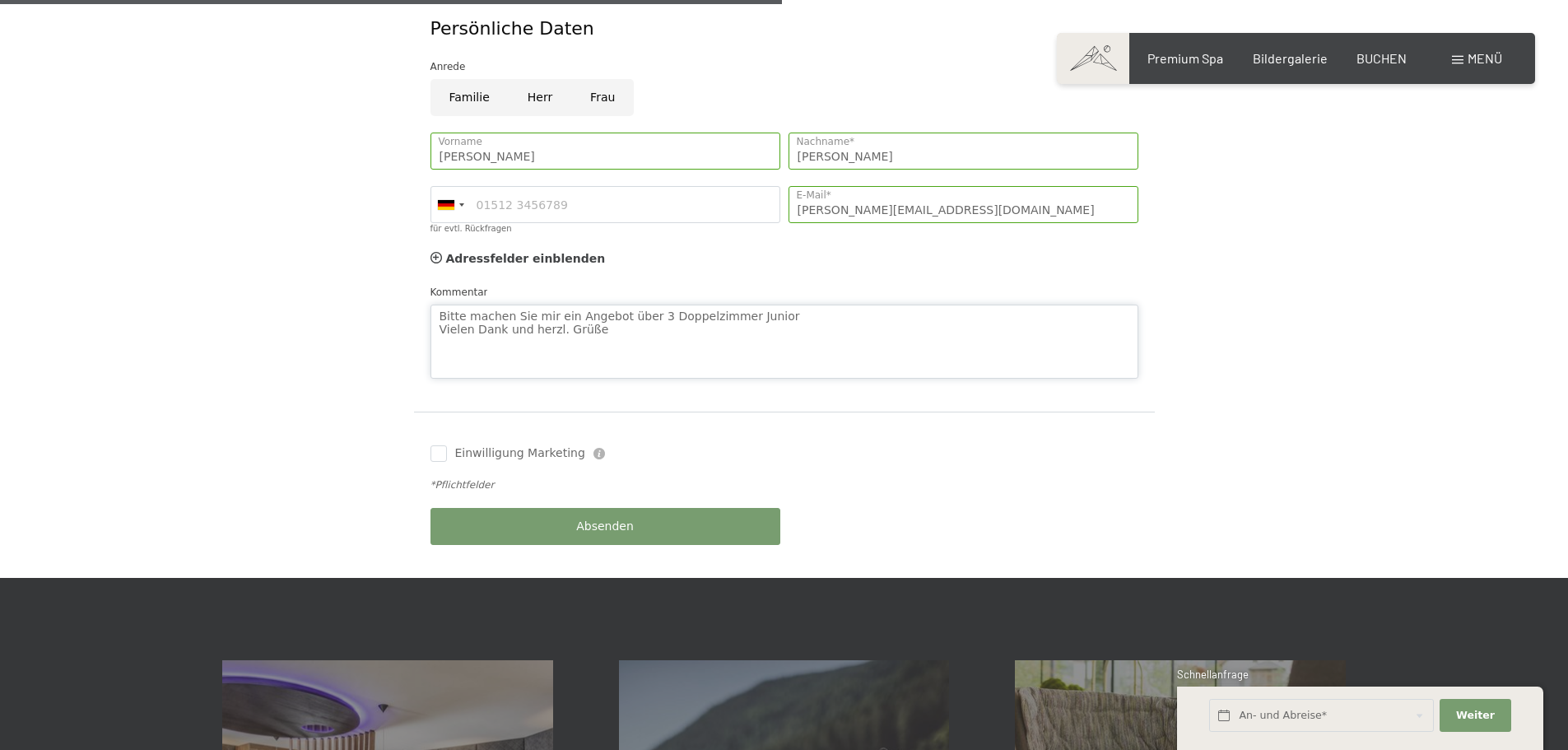
type textarea "Bitte machen Sie mir ein Angebot über 3 Doppelzimmer Junior Vielen Dank und her…"
click at [586, 519] on span "Absenden" at bounding box center [604, 527] width 58 height 17
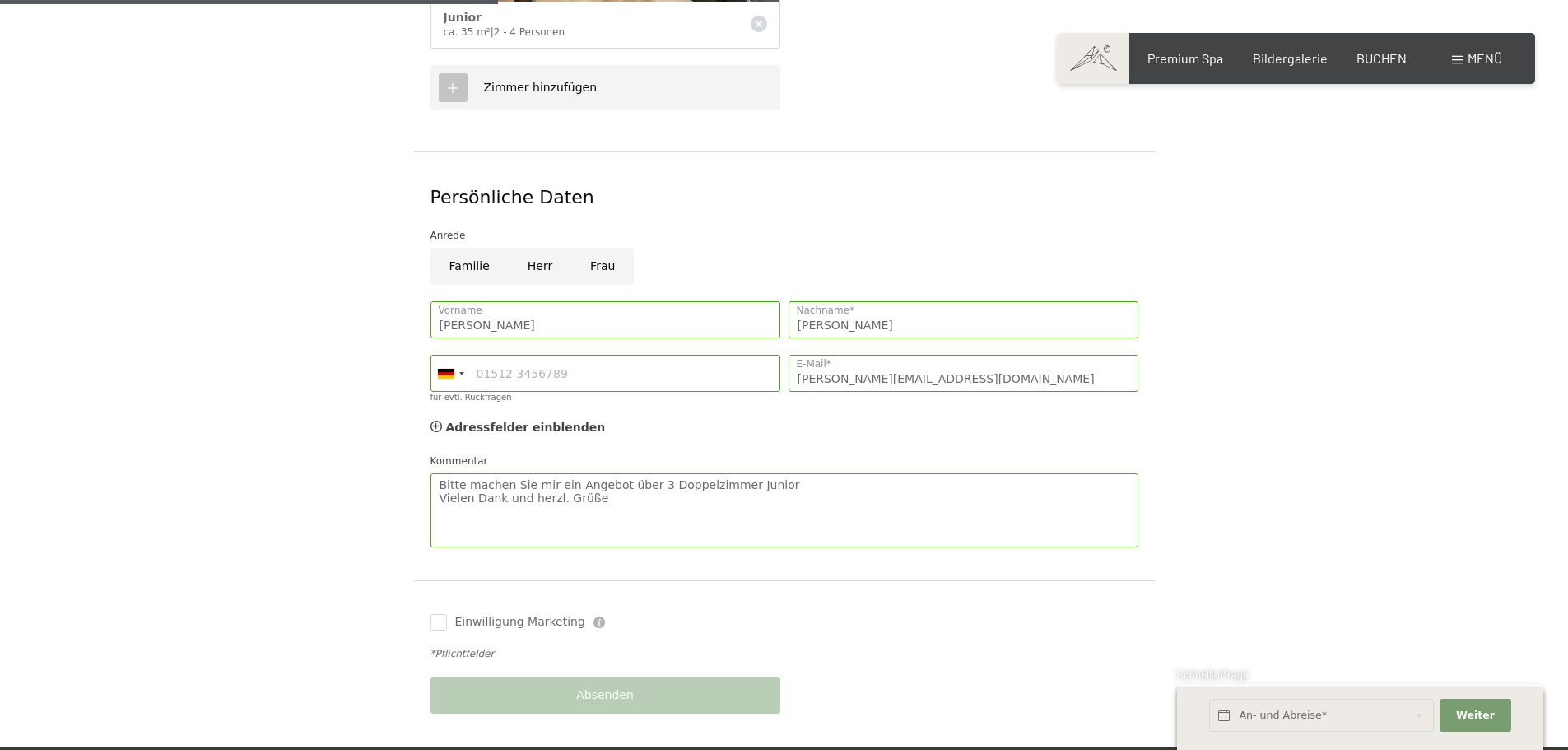
scroll to position [576, 0]
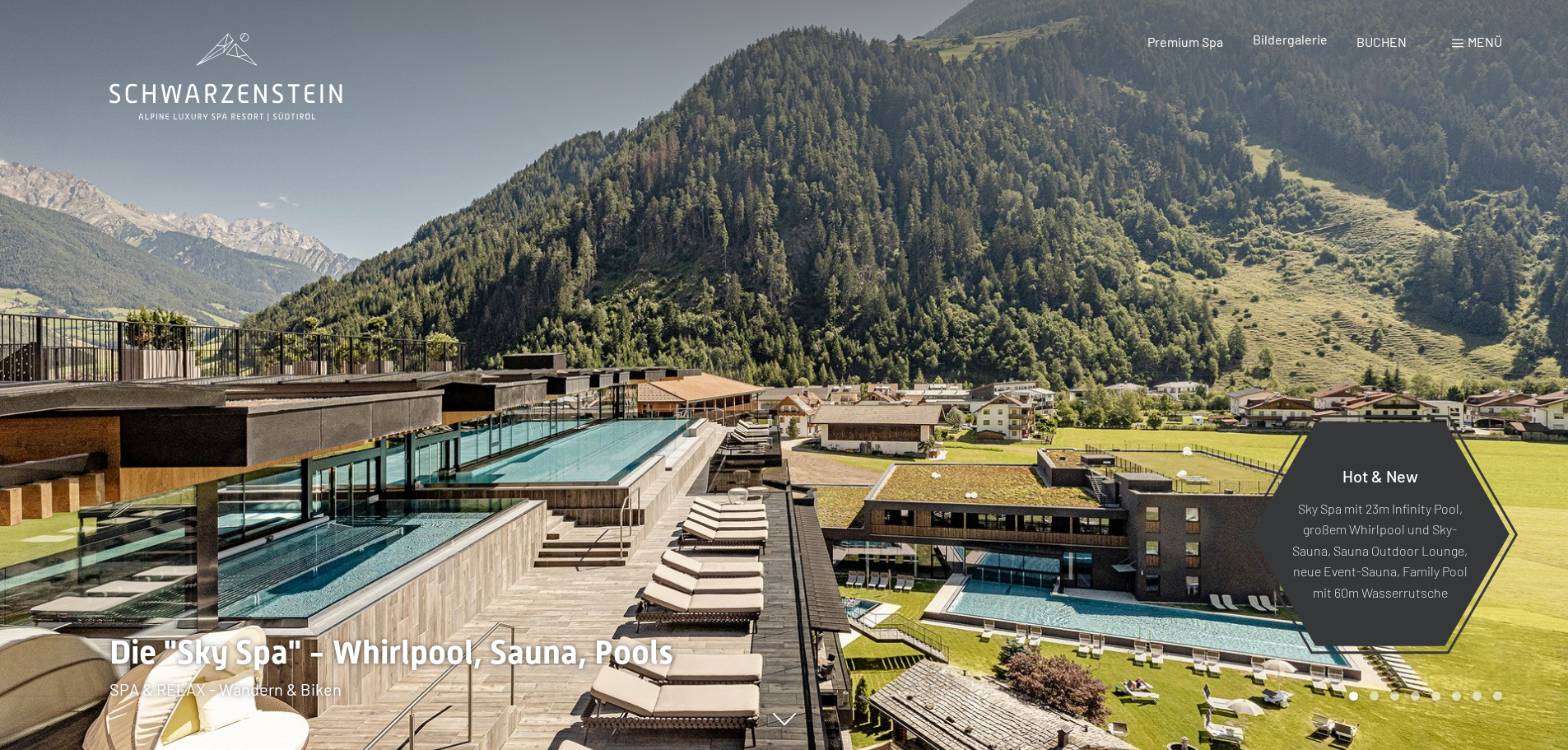
click at [1301, 37] on span "Bildergalerie" at bounding box center [1290, 39] width 75 height 16
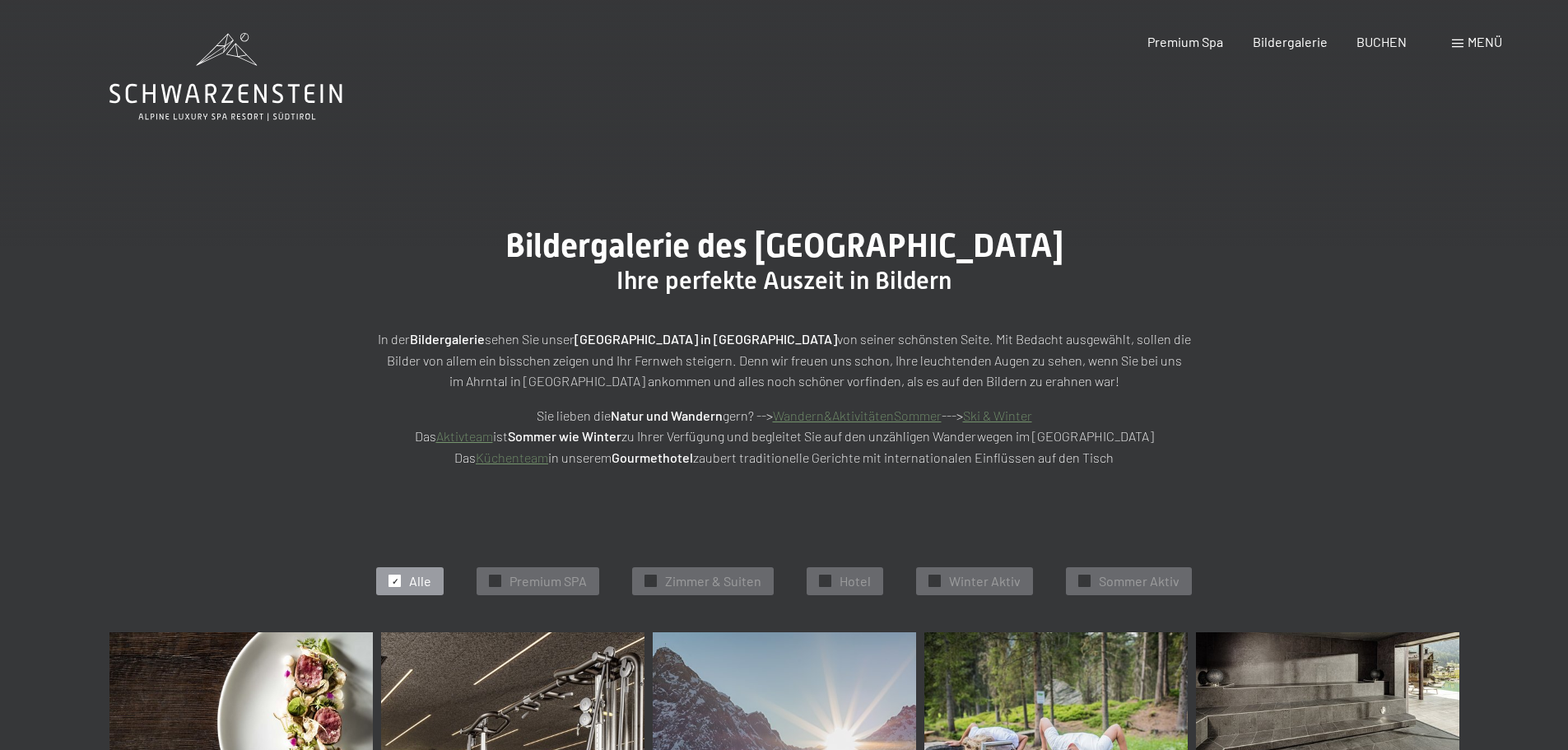
click at [494, 438] on link "Aktivteam" at bounding box center [465, 436] width 57 height 16
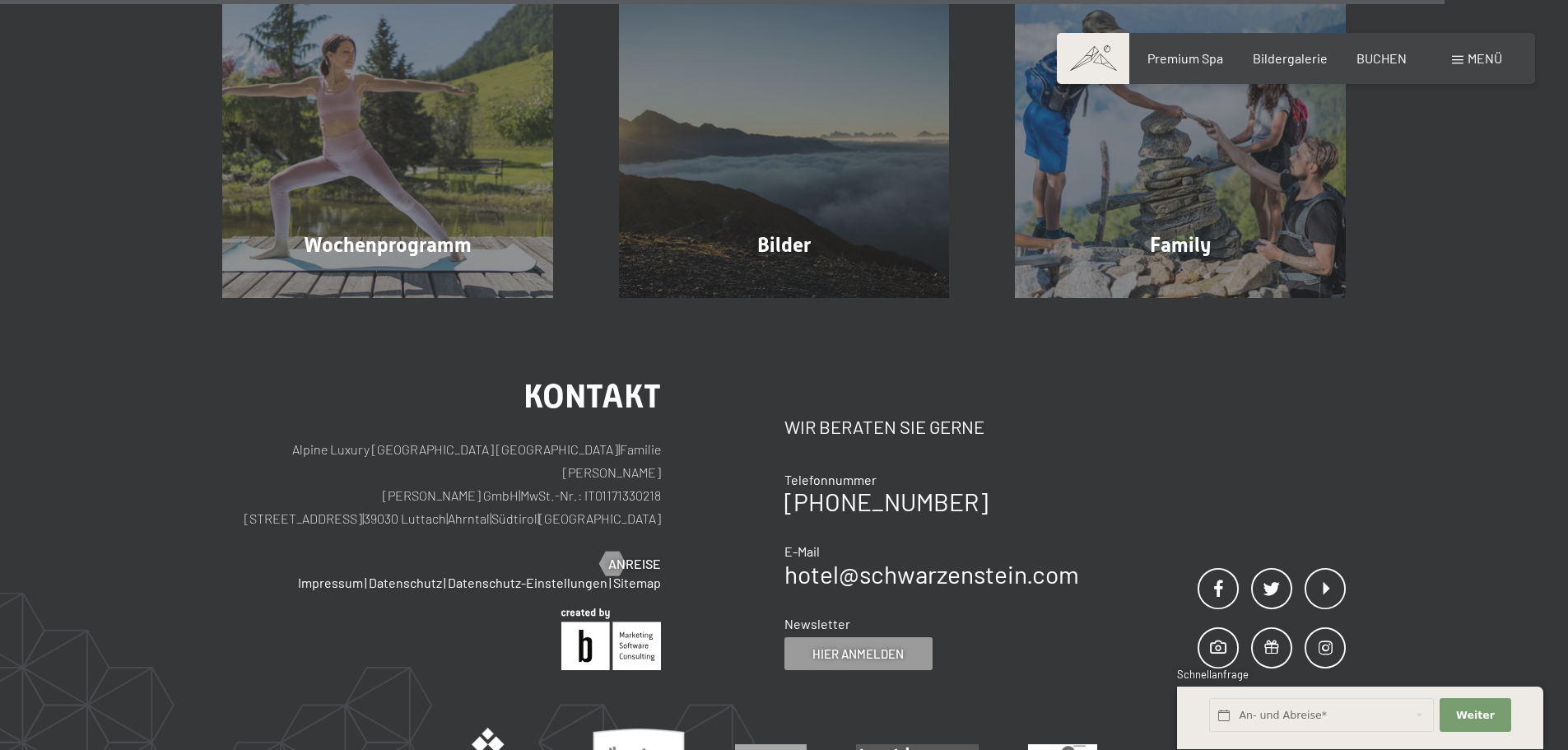
scroll to position [4741, 0]
